Goal: Find specific page/section: Find specific page/section

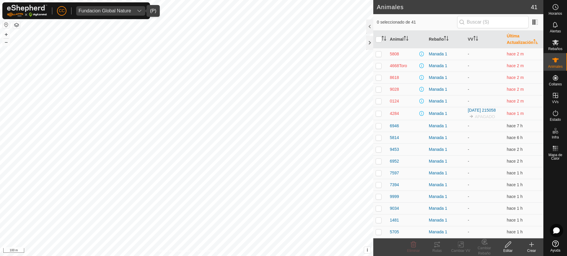
scroll to position [301, 0]
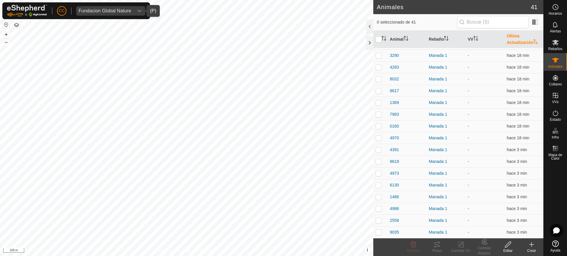
click at [104, 14] on span "Fundacion Global Nature" at bounding box center [104, 10] width 57 height 9
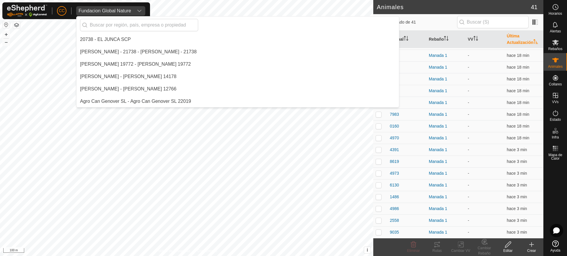
click at [104, 10] on div "Fundacion Global Nature" at bounding box center [104, 11] width 53 height 5
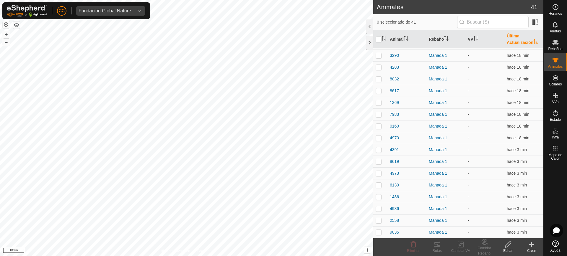
click at [105, 10] on div "Fundacion Global Nature" at bounding box center [104, 11] width 53 height 5
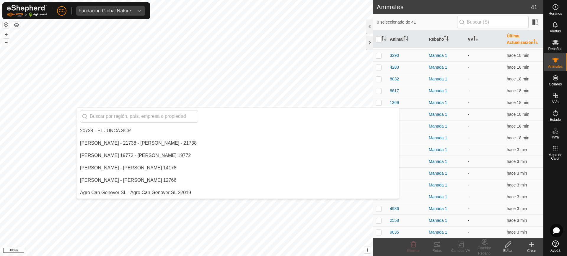
drag, startPoint x: 134, startPoint y: 10, endPoint x: 144, endPoint y: 9, distance: 9.8
click at [135, 10] on div "dropdown trigger" at bounding box center [139, 10] width 12 height 9
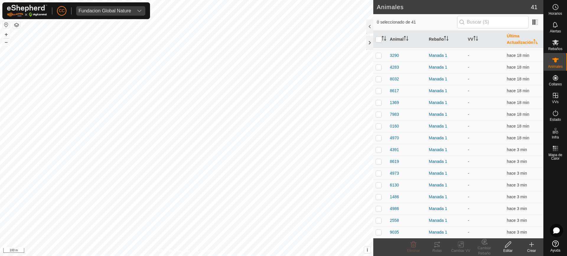
click at [134, 8] on div "dropdown trigger" at bounding box center [139, 10] width 12 height 9
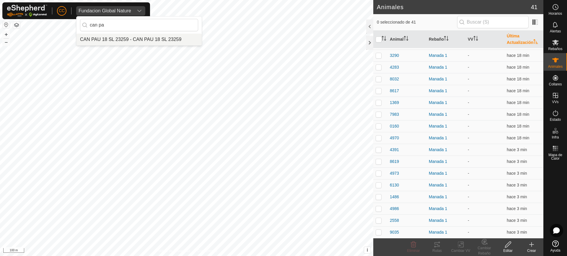
type input "can pa"
click at [128, 40] on li "CAN PAU 18 SL 23259 - CAN PAU 18 SL 23259" at bounding box center [138, 40] width 125 height 12
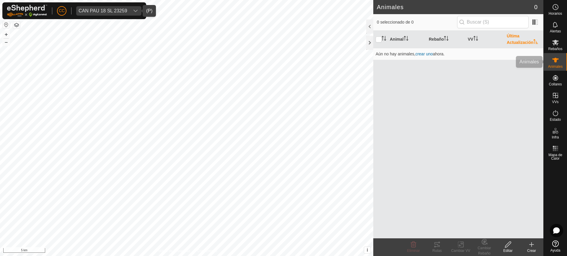
click at [547, 60] on div "Animales" at bounding box center [554, 62] width 23 height 18
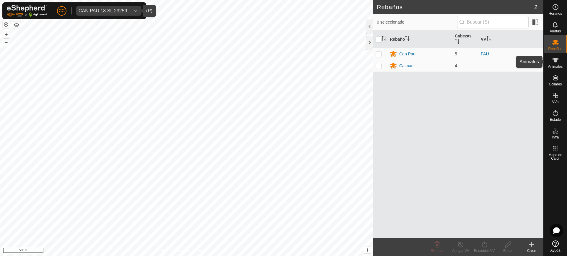
drag, startPoint x: 561, startPoint y: 67, endPoint x: 554, endPoint y: 59, distance: 11.1
click at [561, 66] on span "Animales" at bounding box center [555, 67] width 14 height 4
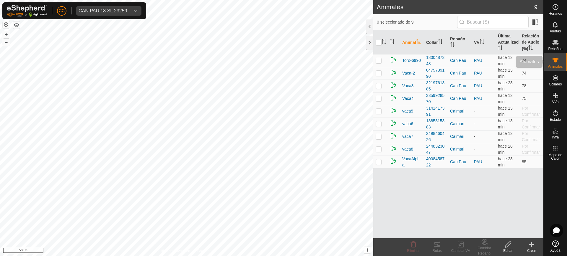
click at [561, 60] on div "Animales" at bounding box center [554, 62] width 23 height 18
click at [107, 9] on div "CAN PAU 18 SL 23259" at bounding box center [102, 11] width 49 height 5
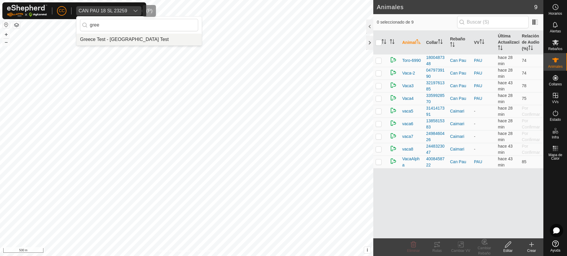
type input "gree"
click at [130, 39] on li "Greece Test - [GEOGRAPHIC_DATA] Test" at bounding box center [138, 40] width 125 height 12
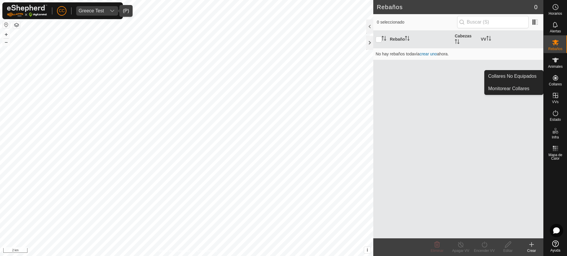
click at [559, 79] on es-neckbands-svg-icon at bounding box center [555, 77] width 11 height 9
click at [534, 76] on link "Collares No Equipados" at bounding box center [513, 77] width 58 height 12
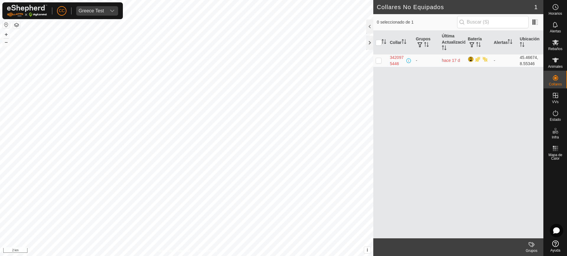
click at [87, 4] on div "CC Greece Test" at bounding box center [62, 10] width 120 height 17
click at [89, 9] on div "Greece Test" at bounding box center [90, 11] width 25 height 5
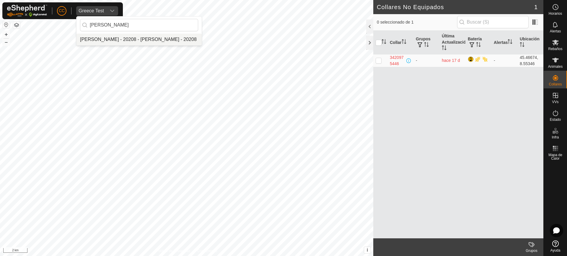
type input "beatriz gar"
click at [120, 40] on li "[PERSON_NAME] - 20208 - [PERSON_NAME] - 20208" at bounding box center [138, 40] width 125 height 12
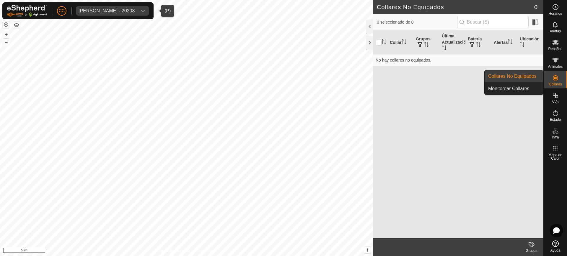
click at [555, 80] on icon at bounding box center [554, 77] width 7 height 7
click at [541, 75] on link "Collares No Equipados" at bounding box center [513, 77] width 58 height 12
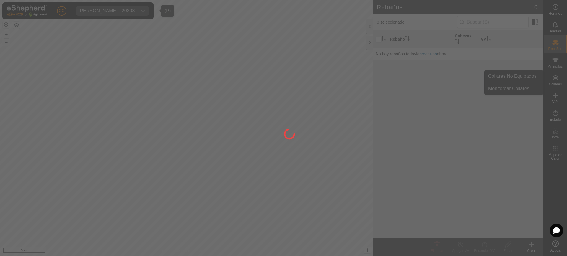
click at [535, 75] on div at bounding box center [283, 128] width 567 height 256
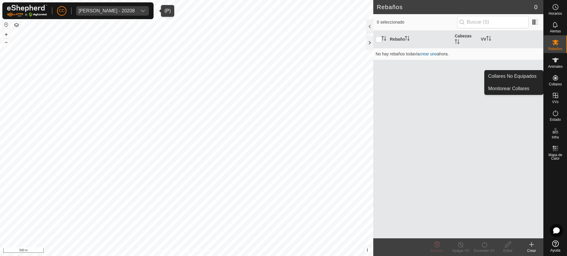
click at [557, 78] on icon at bounding box center [554, 77] width 5 height 5
click at [532, 76] on link "Collares No Equipados" at bounding box center [513, 77] width 58 height 12
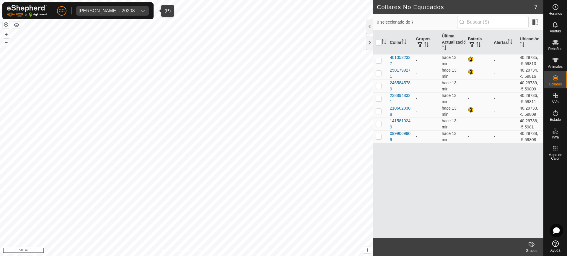
click at [482, 41] on th "Batería" at bounding box center [478, 43] width 26 height 24
drag, startPoint x: 401, startPoint y: 109, endPoint x: 392, endPoint y: 108, distance: 8.6
click at [392, 108] on div "4010532337" at bounding box center [400, 111] width 21 height 12
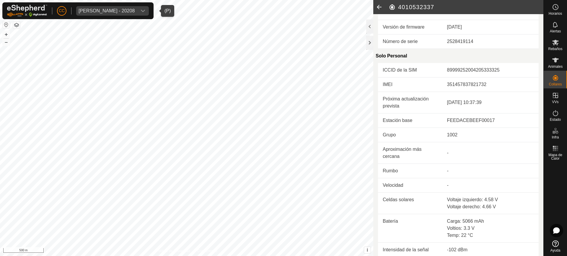
scroll to position [111, 0]
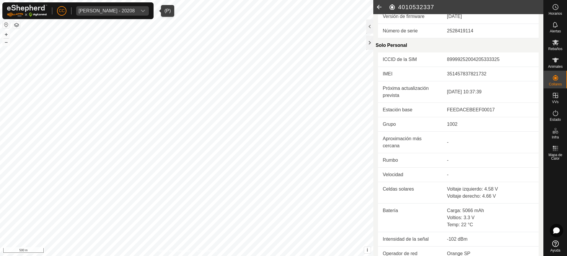
click at [377, 8] on icon at bounding box center [379, 7] width 12 height 14
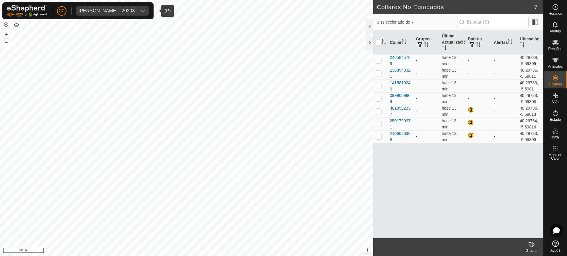
drag, startPoint x: 401, startPoint y: 58, endPoint x: 395, endPoint y: 182, distance: 124.4
click at [395, 182] on div "Collar Grupos Última Actualización Batería Alertas Ubicación 2465845789 - hace …" at bounding box center [458, 135] width 170 height 208
